Goal: Task Accomplishment & Management: Complete application form

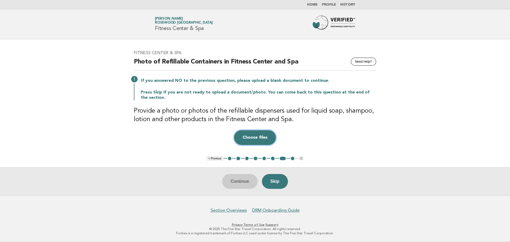
click at [252, 137] on button "Choose files" at bounding box center [255, 137] width 42 height 15
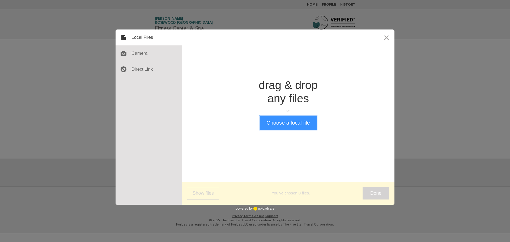
click at [292, 126] on button "Choose a local file" at bounding box center [288, 123] width 57 height 14
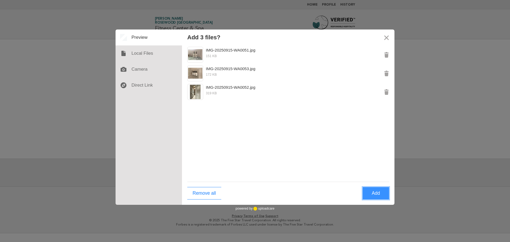
click at [374, 196] on button "Add" at bounding box center [376, 193] width 27 height 12
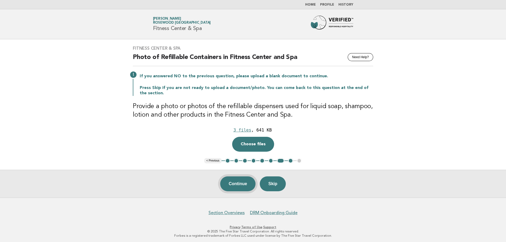
click at [243, 187] on button "Continue" at bounding box center [237, 184] width 35 height 15
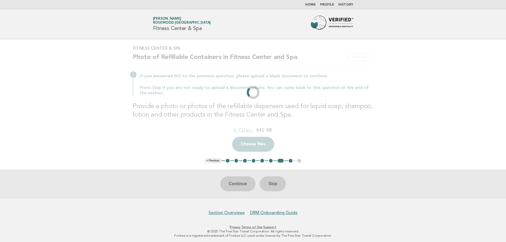
click at [256, 86] on p "Press Skip if you are not ready to upload a document/photo. You can come back t…" at bounding box center [257, 90] width 234 height 11
click at [323, 100] on div "Fitness Center & Spa Need Help? Photo of Refillable Containers in Fitness Cente…" at bounding box center [253, 98] width 253 height 119
click at [291, 15] on header "Forbes Travel Guide Andrea Fernando Rosewood Doha Fitness Center & Spa" at bounding box center [253, 24] width 506 height 30
click at [245, 182] on div "Continue Skip" at bounding box center [253, 184] width 506 height 28
click at [258, 156] on div "Fitness Center & Spa Need Help? Photo of Refillable Containers in Fitness Cente…" at bounding box center [253, 98] width 253 height 119
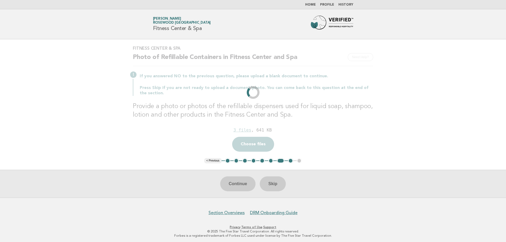
click at [233, 126] on div "3 files , 641 KB" at bounding box center [253, 130] width 241 height 9
click at [275, 186] on div "Continue Skip" at bounding box center [253, 184] width 506 height 28
click at [217, 173] on div "Continue Skip" at bounding box center [253, 184] width 506 height 28
click at [191, 154] on div "Fitness Center & Spa Need Help? Photo of Refillable Containers in Fitness Cente…" at bounding box center [253, 98] width 253 height 119
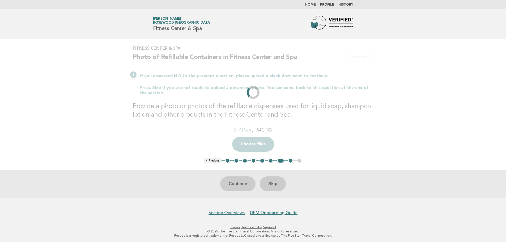
click at [311, 7] on nav "Home Profile History" at bounding box center [253, 4] width 506 height 9
click at [312, 4] on link "Home" at bounding box center [310, 4] width 11 height 3
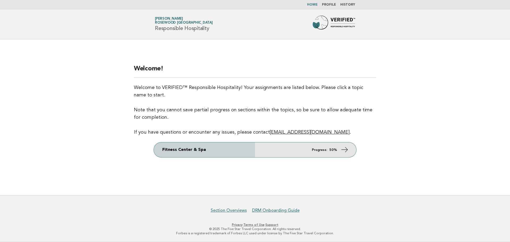
click at [218, 149] on link "Fitness Center & Spa Progress: 50%" at bounding box center [255, 150] width 203 height 15
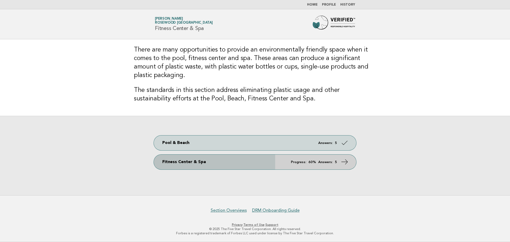
click at [219, 163] on link "Fitness Center & Spa Progress: 60% Answers: 5" at bounding box center [255, 162] width 203 height 15
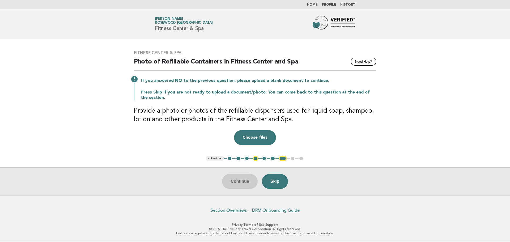
click at [257, 158] on button "4" at bounding box center [255, 158] width 5 height 5
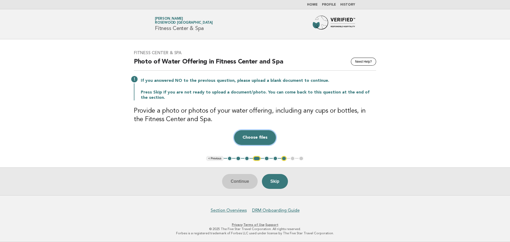
click at [257, 136] on button "Choose files" at bounding box center [255, 137] width 42 height 15
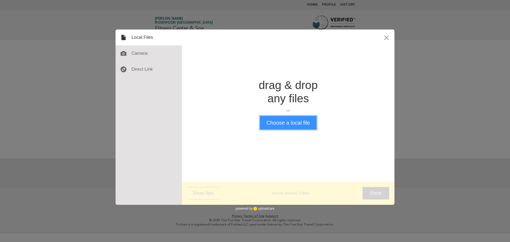
click at [278, 125] on button "Choose a local file" at bounding box center [288, 123] width 57 height 14
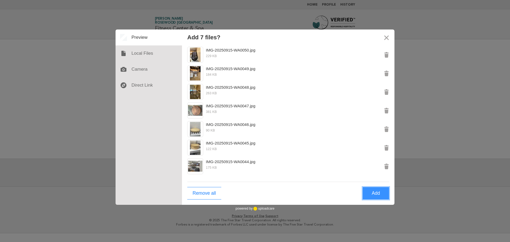
click at [378, 190] on button "Add" at bounding box center [376, 193] width 27 height 12
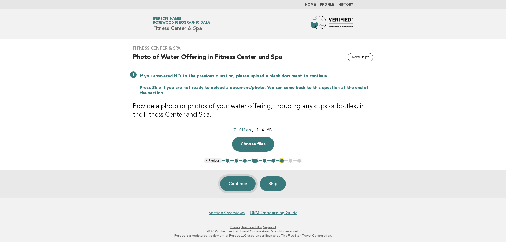
click at [236, 188] on button "Continue" at bounding box center [237, 184] width 35 height 15
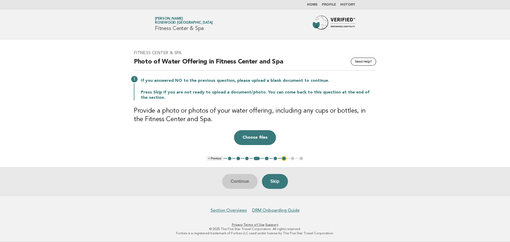
click at [286, 158] on button "7" at bounding box center [284, 158] width 5 height 5
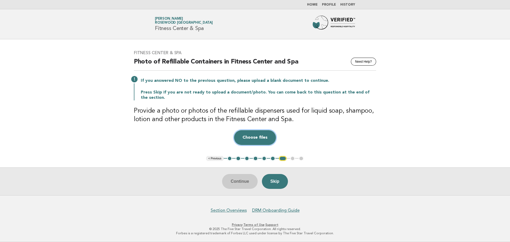
click at [270, 141] on button "Choose files" at bounding box center [255, 137] width 42 height 15
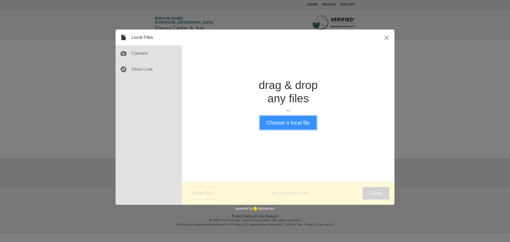
click at [275, 123] on button "Choose a local file" at bounding box center [288, 123] width 57 height 14
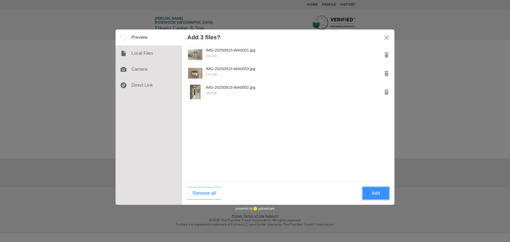
click at [374, 191] on button "Add" at bounding box center [376, 193] width 27 height 12
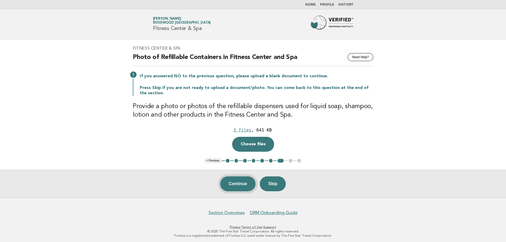
click at [240, 184] on button "Continue" at bounding box center [237, 184] width 35 height 15
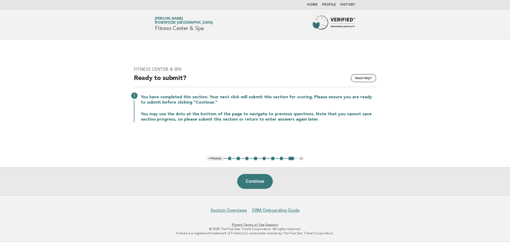
click at [241, 182] on button "Continue" at bounding box center [254, 181] width 35 height 15
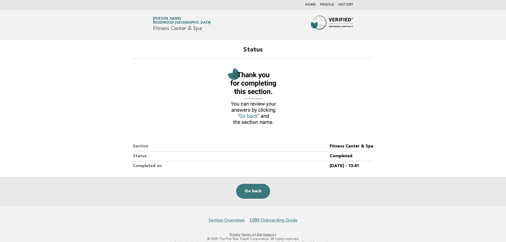
click at [313, 3] on link "Home" at bounding box center [310, 4] width 11 height 3
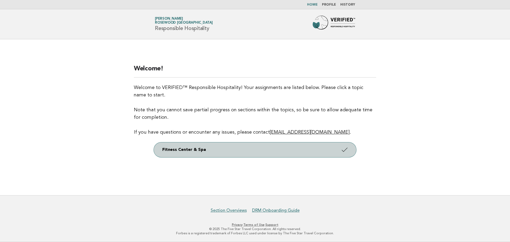
click at [255, 147] on link "Fitness Center & Spa" at bounding box center [255, 150] width 203 height 15
